Goal: Information Seeking & Learning: Learn about a topic

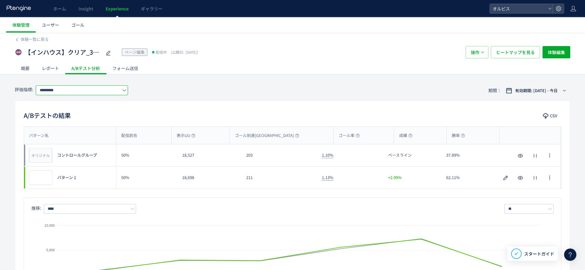
click at [114, 88] on input "*********" at bounding box center [82, 91] width 92 height 10
click at [96, 130] on span "購入" at bounding box center [83, 126] width 80 height 10
type input "**"
click at [512, 52] on span "ヒートマップを見る" at bounding box center [515, 52] width 39 height 12
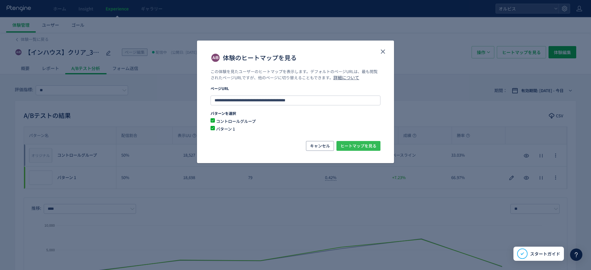
click at [364, 143] on span "ヒートマップを見る" at bounding box center [358, 146] width 36 height 10
click at [0, 0] on button "close" at bounding box center [0, 0] width 0 height 0
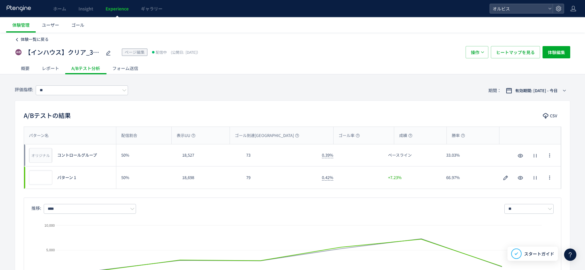
click at [35, 37] on span "体験一覧に戻る" at bounding box center [35, 39] width 28 height 6
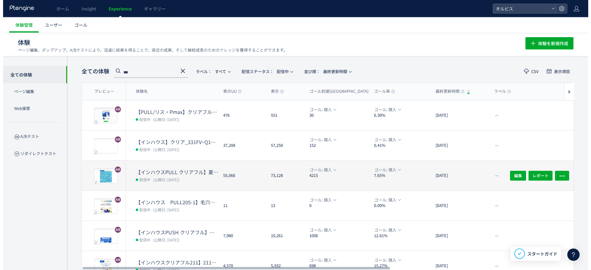
scroll to position [38, 0]
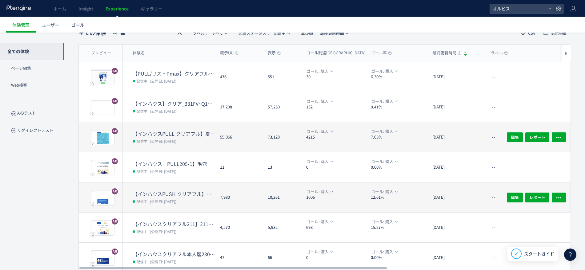
click at [197, 193] on dt "【インハウスPUSH クリアフル】夏訴求　211" at bounding box center [174, 194] width 82 height 7
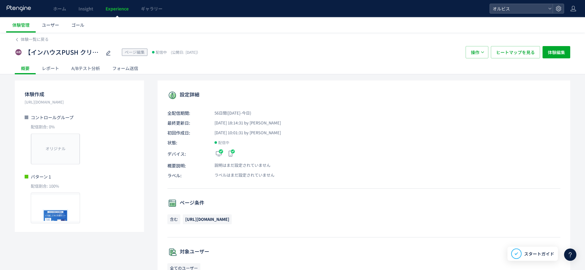
click at [96, 70] on div "A/Bテスト分析" at bounding box center [85, 68] width 41 height 12
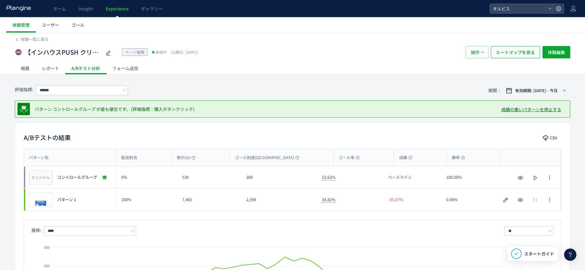
click at [508, 56] on span "ヒートマップを見る" at bounding box center [515, 52] width 39 height 12
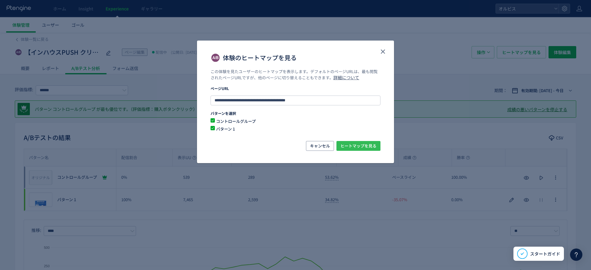
click at [351, 146] on span "ヒートマップを見る" at bounding box center [358, 146] width 36 height 10
click at [383, 52] on icon "close" at bounding box center [382, 51] width 7 height 7
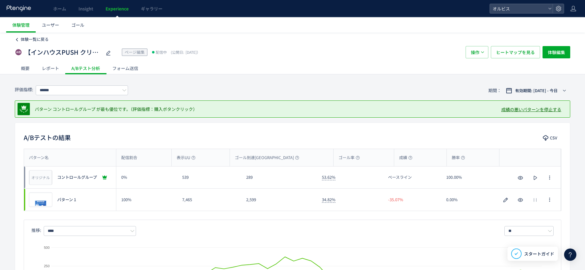
click at [20, 37] on link "体験一覧に戻る" at bounding box center [32, 40] width 34 height 6
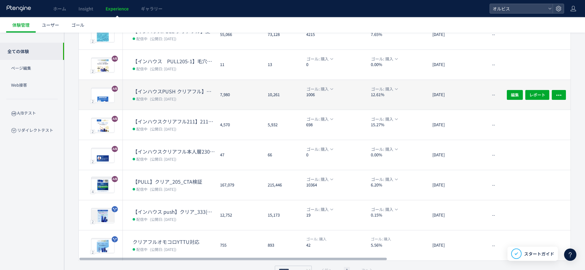
scroll to position [142, 0]
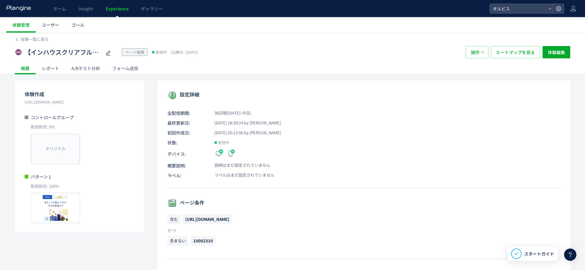
click at [88, 69] on div "A/Bテスト分析" at bounding box center [85, 68] width 41 height 12
